Goal: Task Accomplishment & Management: Use online tool/utility

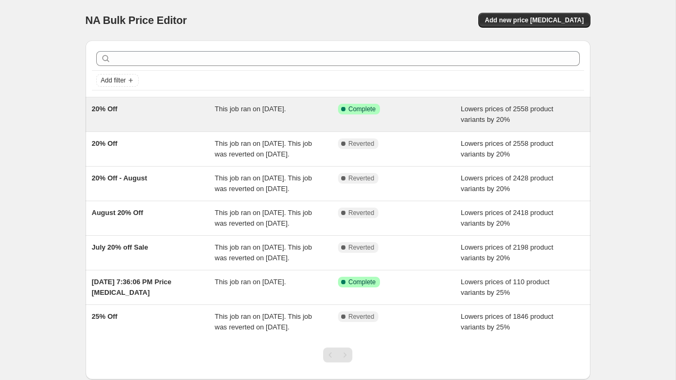
click at [285, 114] on div "This job ran on [DATE]." at bounding box center [276, 114] width 123 height 21
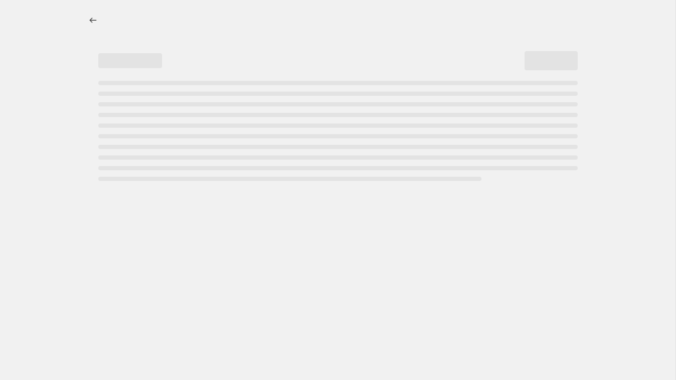
select select "percentage"
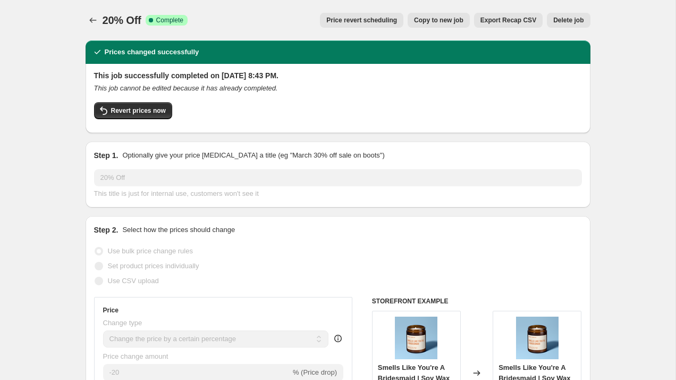
click at [442, 21] on span "Copy to new job" at bounding box center [438, 20] width 49 height 9
select select "percentage"
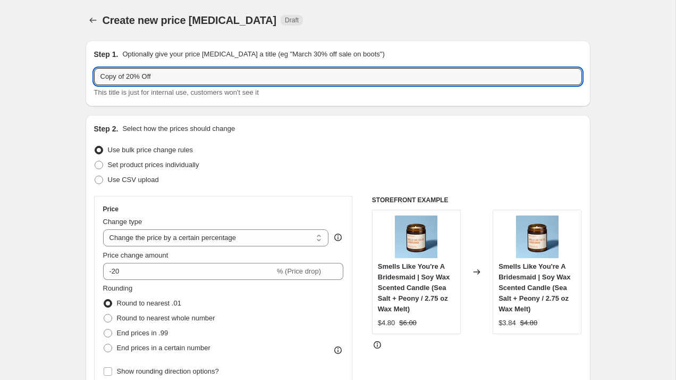
drag, startPoint x: 127, startPoint y: 75, endPoint x: 79, endPoint y: 75, distance: 47.8
click at [200, 73] on input "20% Off" at bounding box center [338, 76] width 488 height 17
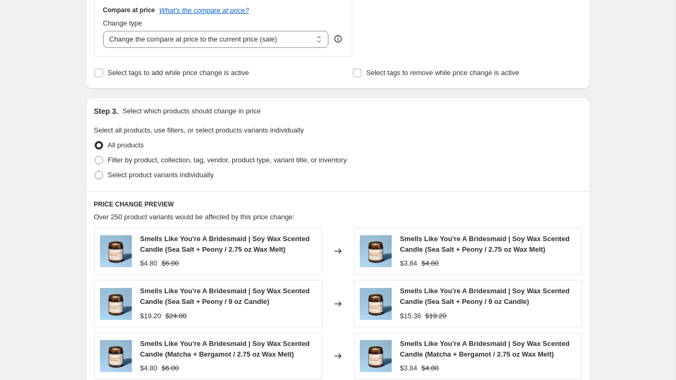
scroll to position [402, 0]
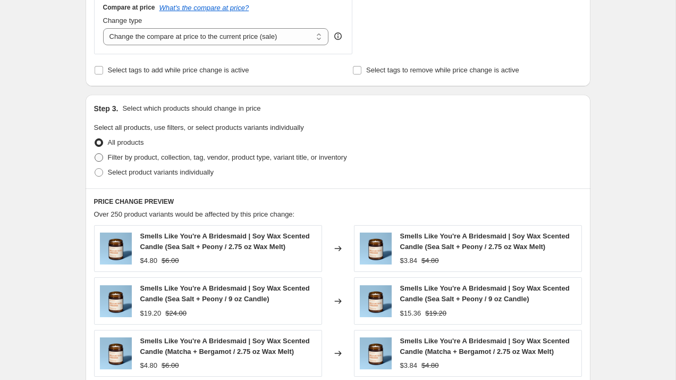
type input "20% Off 9/22"
click at [99, 156] on span at bounding box center [99, 157] width 9 height 9
click at [95, 154] on input "Filter by product, collection, tag, vendor, product type, variant title, or inv…" at bounding box center [95, 153] width 1 height 1
radio input "true"
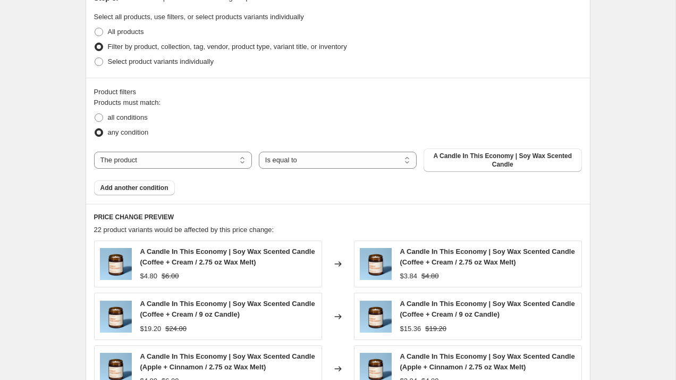
scroll to position [527, 0]
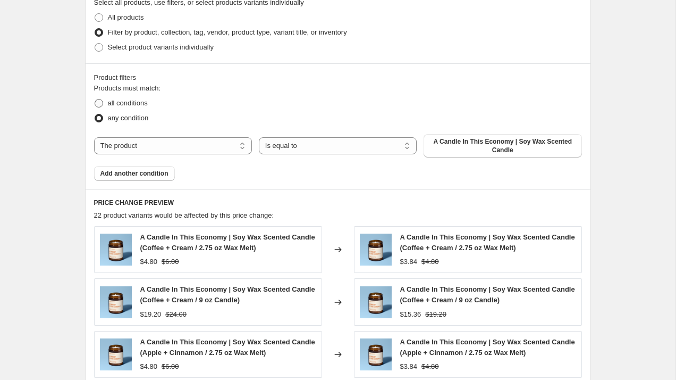
click at [97, 104] on span at bounding box center [99, 103] width 9 height 9
click at [95, 99] on input "all conditions" at bounding box center [95, 99] width 1 height 1
radio input "true"
click at [97, 117] on span at bounding box center [99, 118] width 9 height 9
click at [95, 114] on input "any condition" at bounding box center [95, 114] width 1 height 1
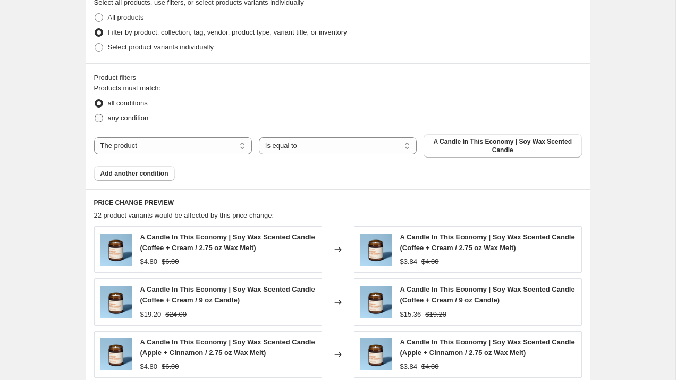
radio input "true"
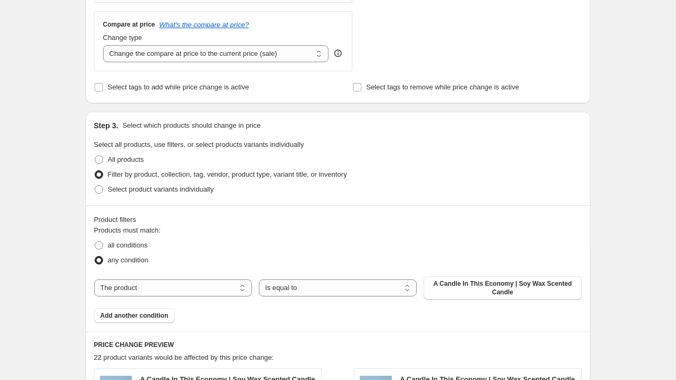
scroll to position [383, 0]
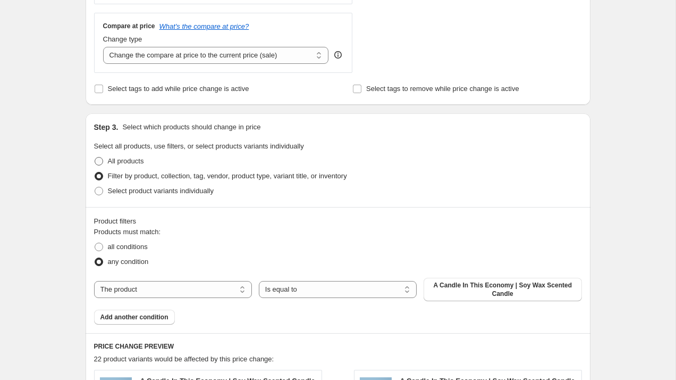
click at [100, 162] on span at bounding box center [99, 161] width 9 height 9
click at [95, 157] on input "All products" at bounding box center [95, 157] width 1 height 1
radio input "true"
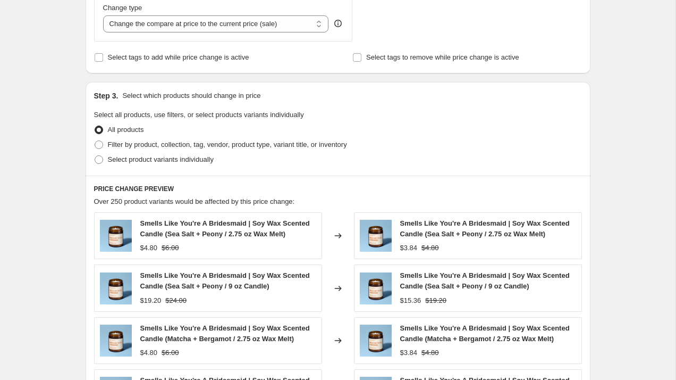
scroll to position [368, 0]
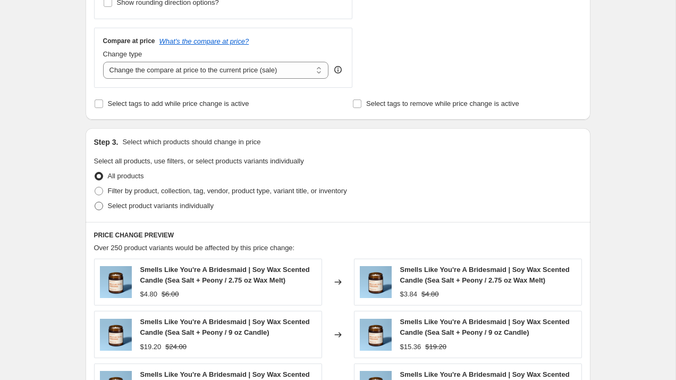
click at [97, 204] on span at bounding box center [99, 205] width 9 height 9
click at [95, 202] on input "Select product variants individually" at bounding box center [95, 201] width 1 height 1
radio input "true"
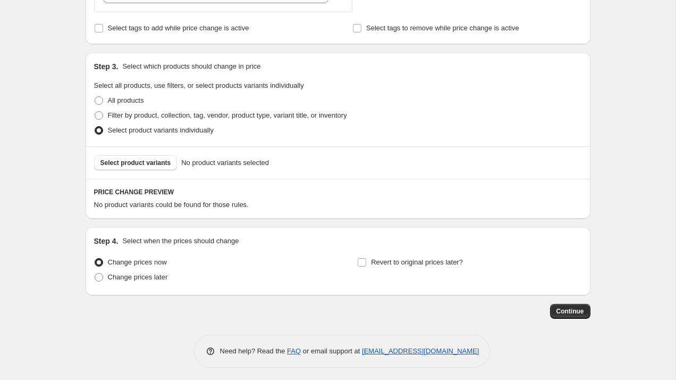
scroll to position [448, 0]
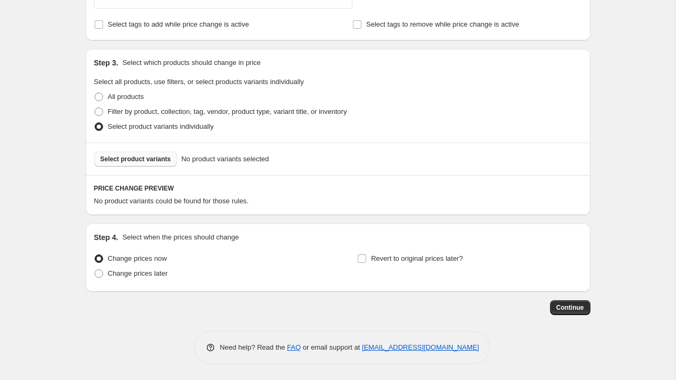
click at [145, 162] on span "Select product variants" at bounding box center [135, 159] width 71 height 9
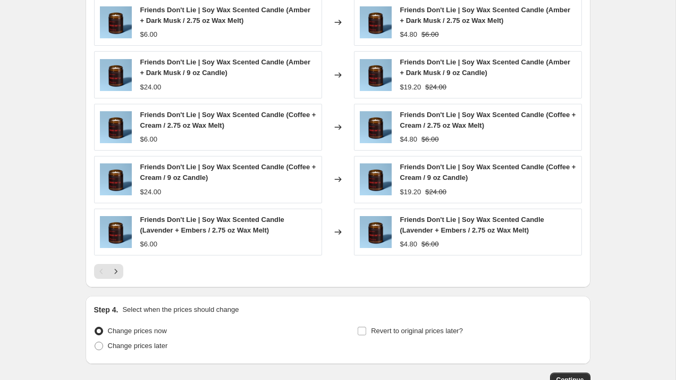
scroll to position [732, 0]
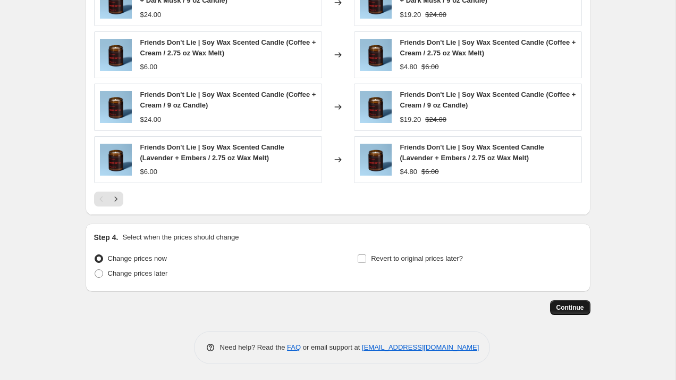
click at [571, 307] on span "Continue" at bounding box center [571, 307] width 28 height 9
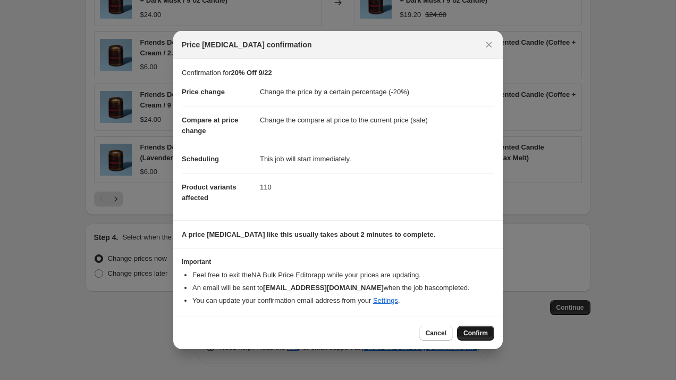
click at [485, 332] on span "Confirm" at bounding box center [476, 333] width 24 height 9
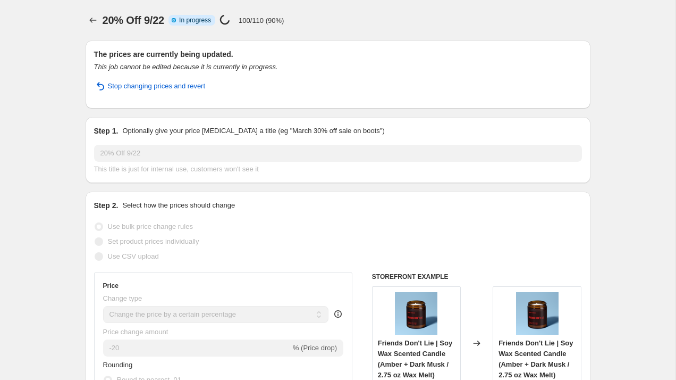
select select "percentage"
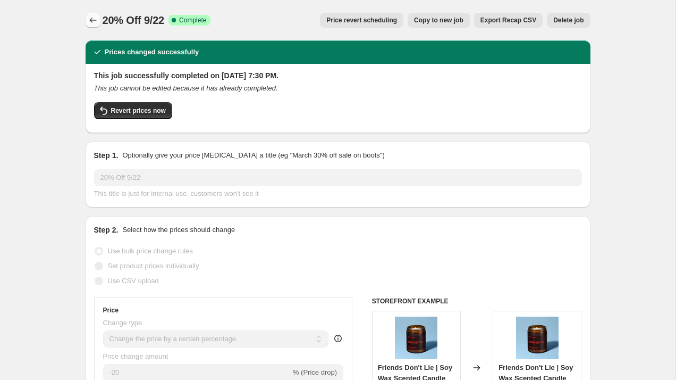
click at [95, 17] on icon "Price change jobs" at bounding box center [93, 20] width 11 height 11
